Goal: Information Seeking & Learning: Learn about a topic

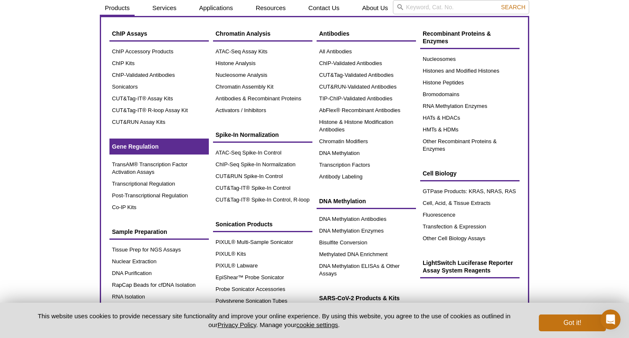
scroll to position [26, 0]
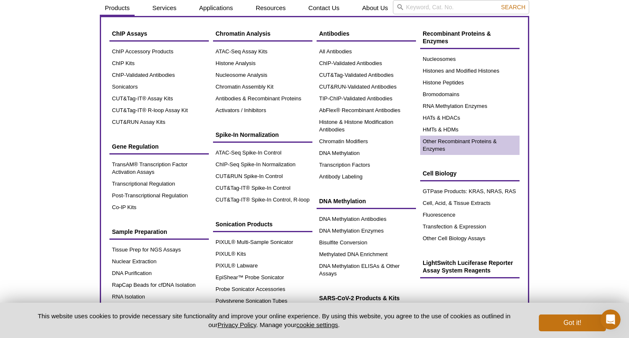
click at [463, 142] on link "Other Recombinant Proteins & Enzymes" at bounding box center [469, 144] width 99 height 19
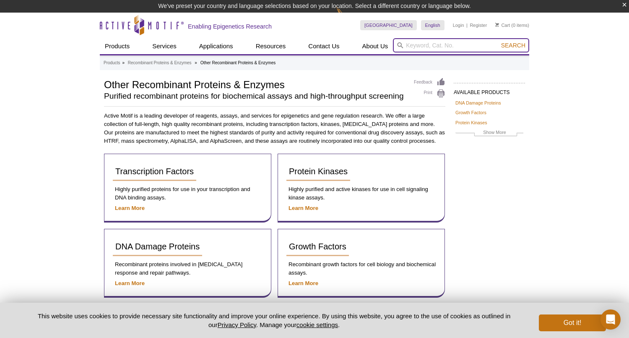
click at [462, 50] on input "search" at bounding box center [461, 45] width 136 height 14
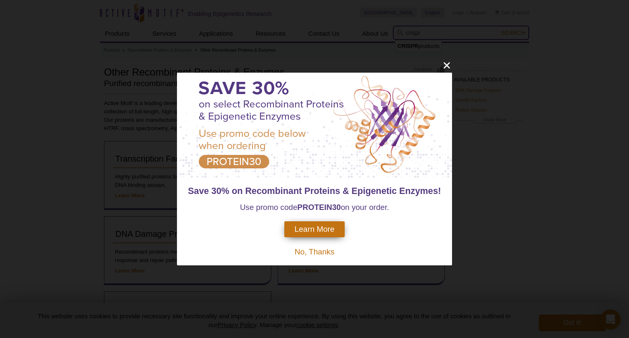
type input "crispr"
click at [445, 69] on icon "close" at bounding box center [446, 65] width 10 height 10
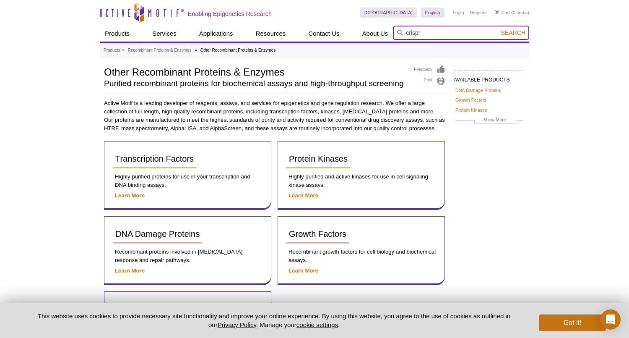
drag, startPoint x: 437, startPoint y: 36, endPoint x: 436, endPoint y: 31, distance: 6.1
click at [436, 31] on input "crispr" at bounding box center [461, 33] width 136 height 14
click at [514, 33] on button "Search" at bounding box center [512, 33] width 29 height 8
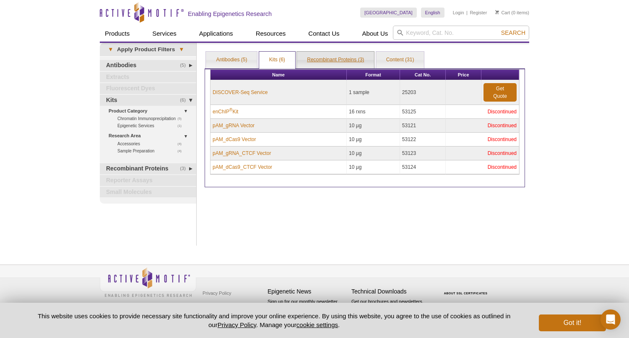
click at [334, 65] on link "Recombinant Proteins (3)" at bounding box center [335, 60] width 77 height 17
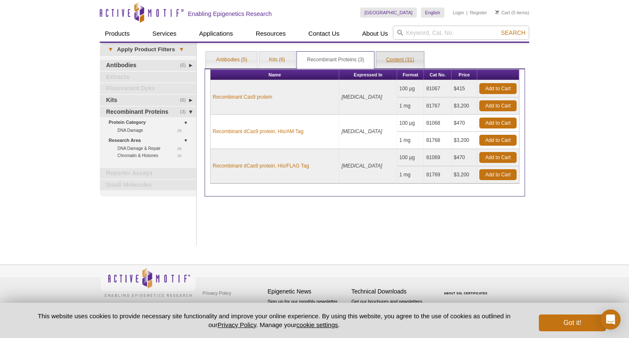
click at [422, 63] on link "Content (31)" at bounding box center [400, 60] width 48 height 17
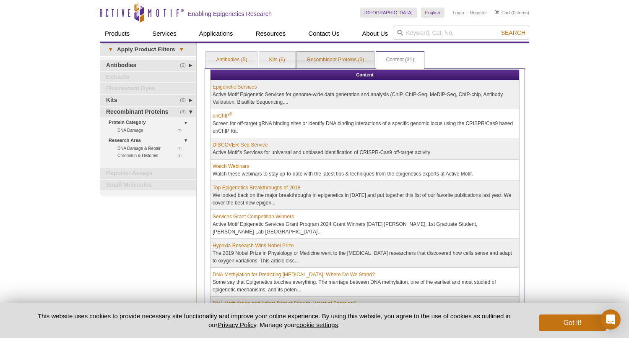
click at [348, 58] on link "Recombinant Proteins (3)" at bounding box center [335, 60] width 77 height 17
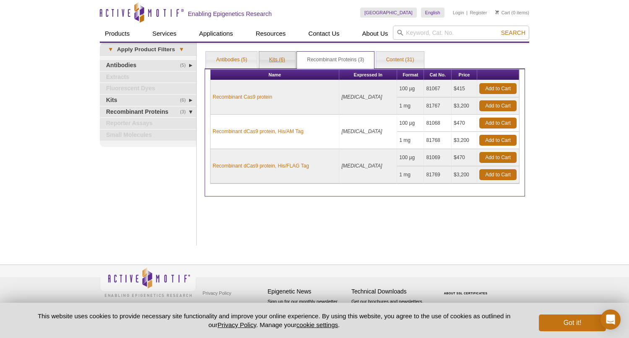
click at [284, 61] on link "Kits (6)" at bounding box center [277, 60] width 36 height 17
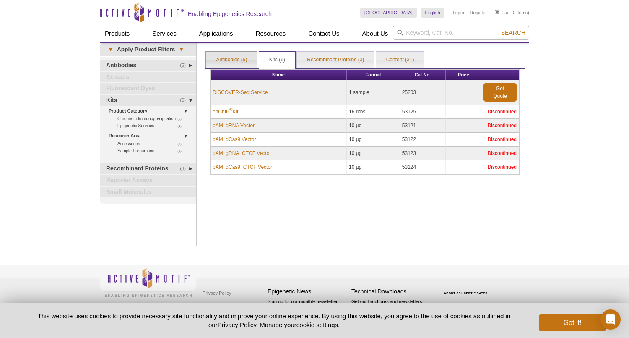
click at [241, 62] on link "Antibodies (5)" at bounding box center [231, 60] width 51 height 17
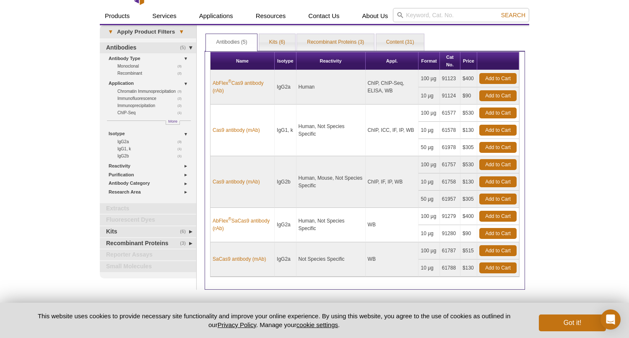
scroll to position [18, 0]
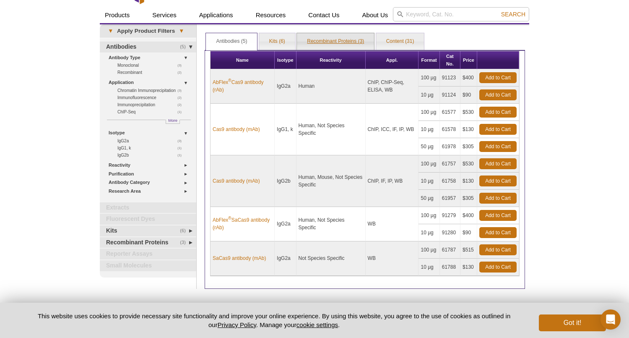
click at [356, 48] on link "Recombinant Proteins (3)" at bounding box center [335, 41] width 77 height 17
